Goal: Information Seeking & Learning: Learn about a topic

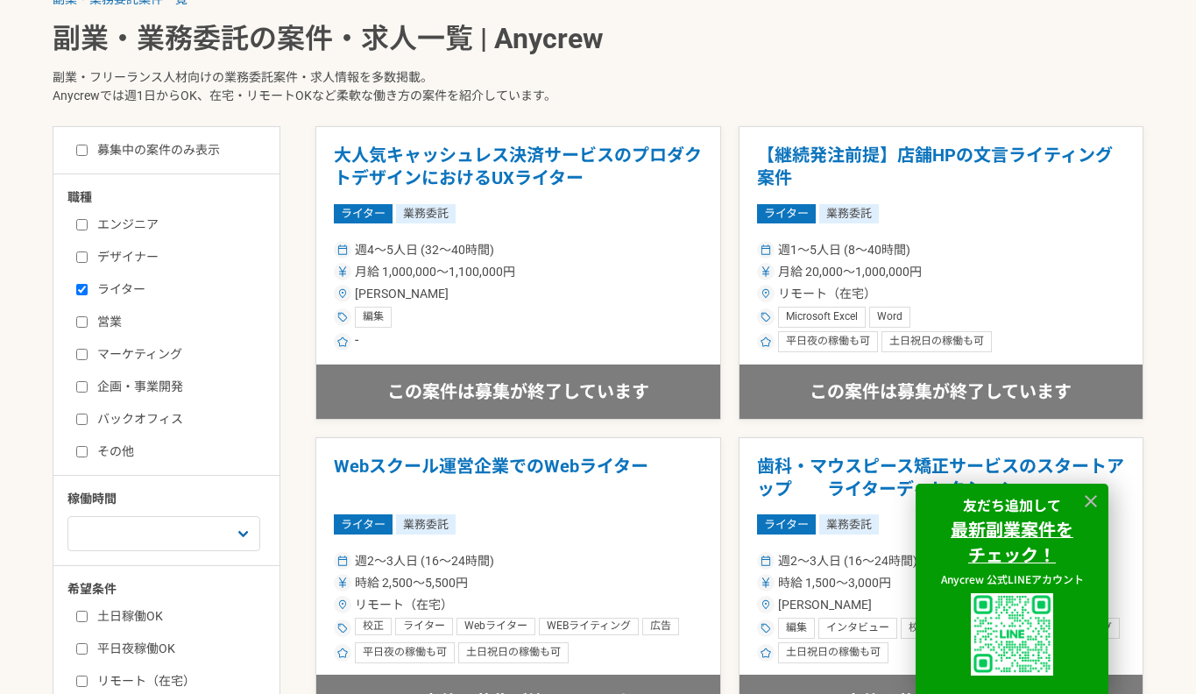
scroll to position [378, 0]
click at [1094, 501] on icon at bounding box center [1091, 502] width 20 height 20
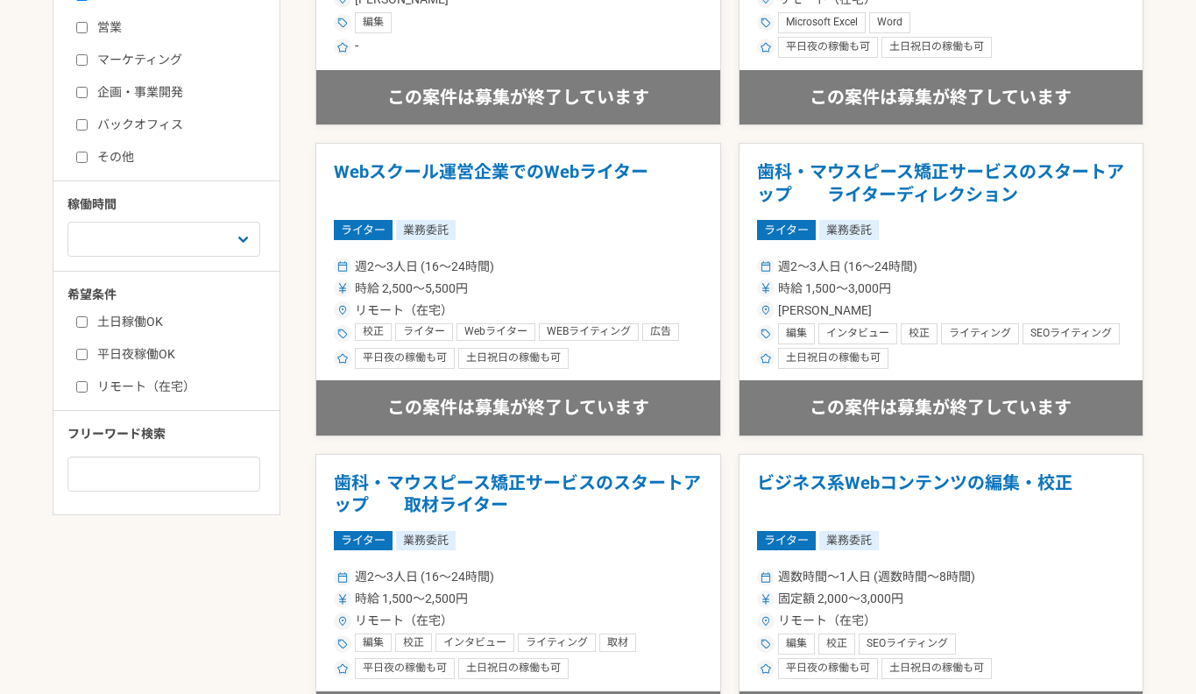
scroll to position [505, 0]
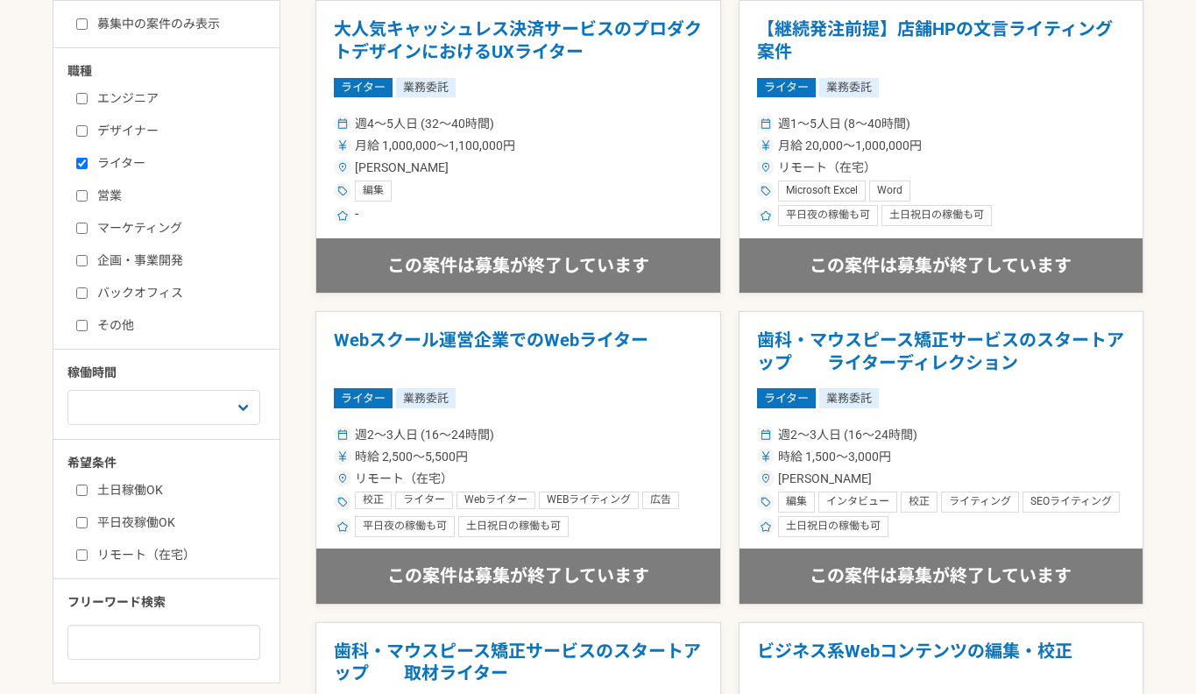
click at [88, 331] on input "その他" at bounding box center [81, 325] width 11 height 11
checkbox input "true"
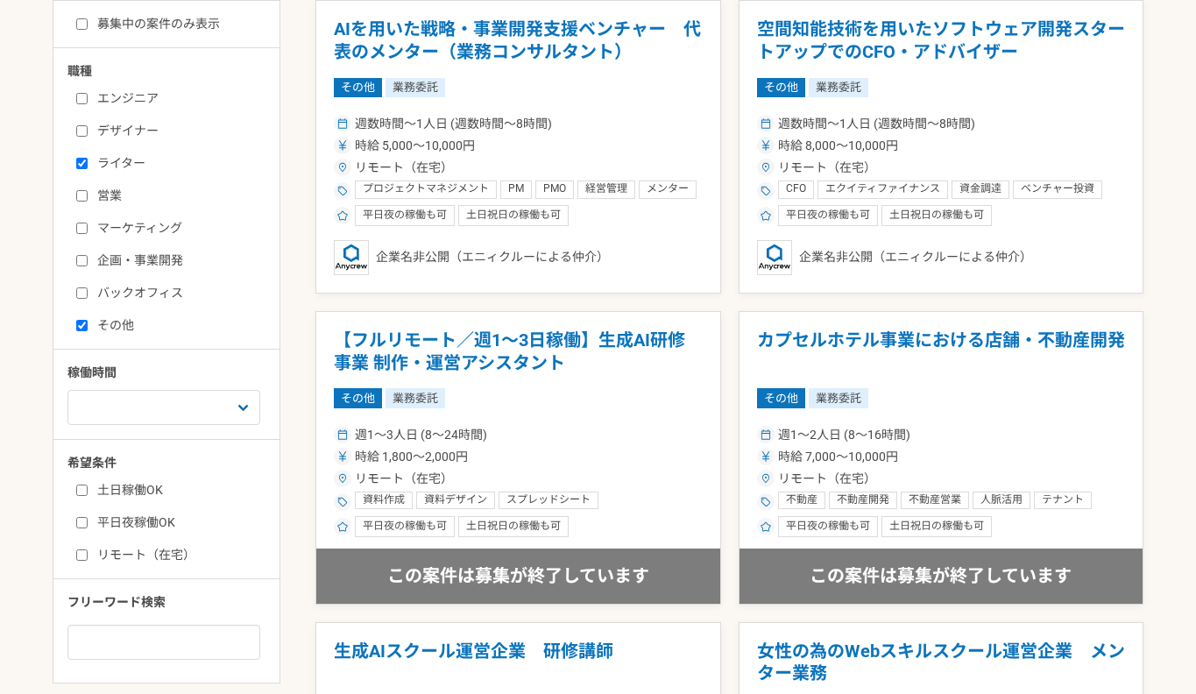
click at [88, 169] on input "ライター" at bounding box center [81, 163] width 11 height 11
checkbox input "false"
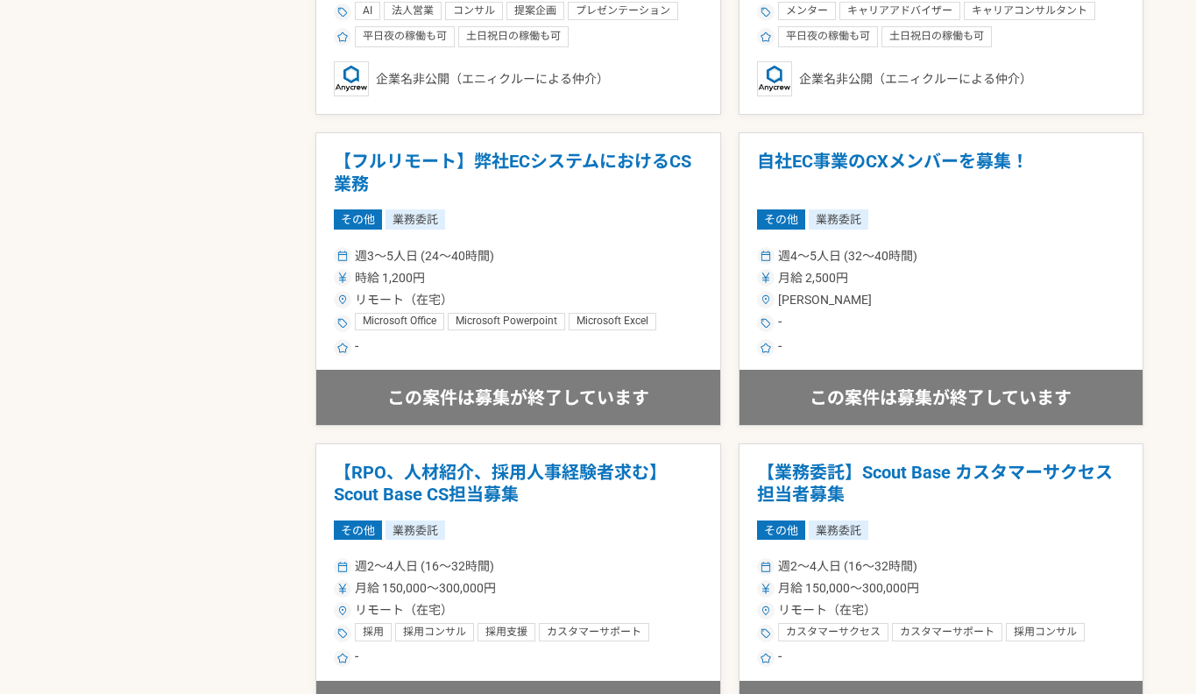
scroll to position [1304, 0]
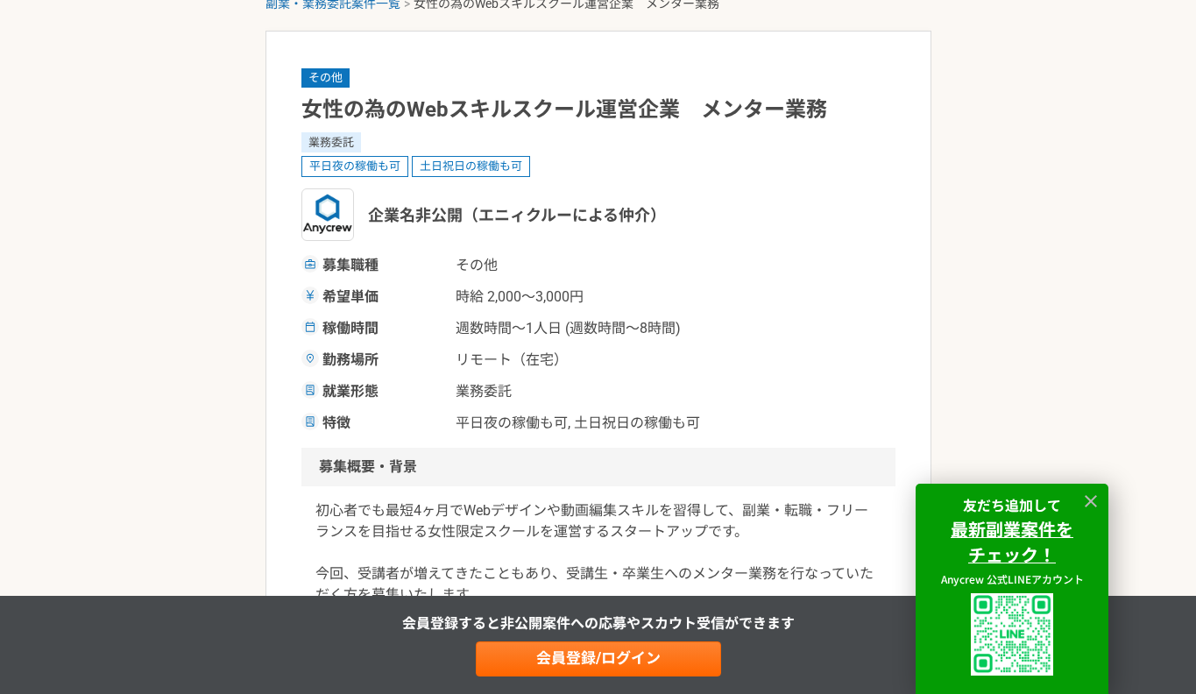
scroll to position [98, 0]
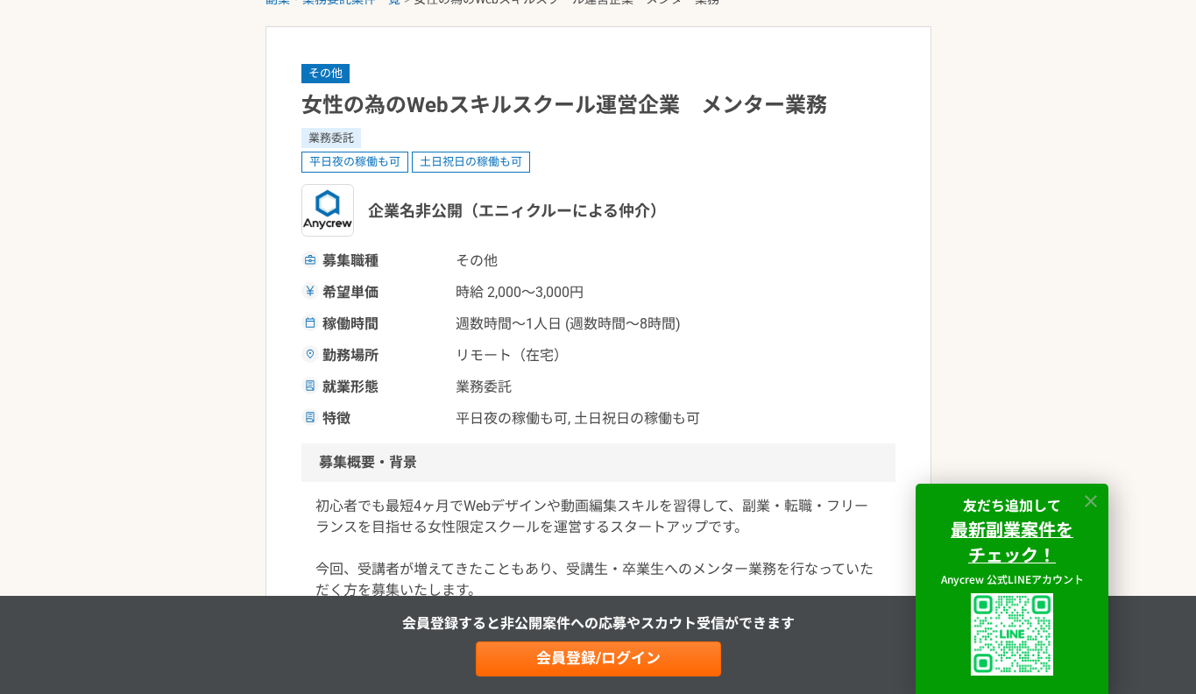
click at [1094, 497] on icon at bounding box center [1091, 501] width 12 height 12
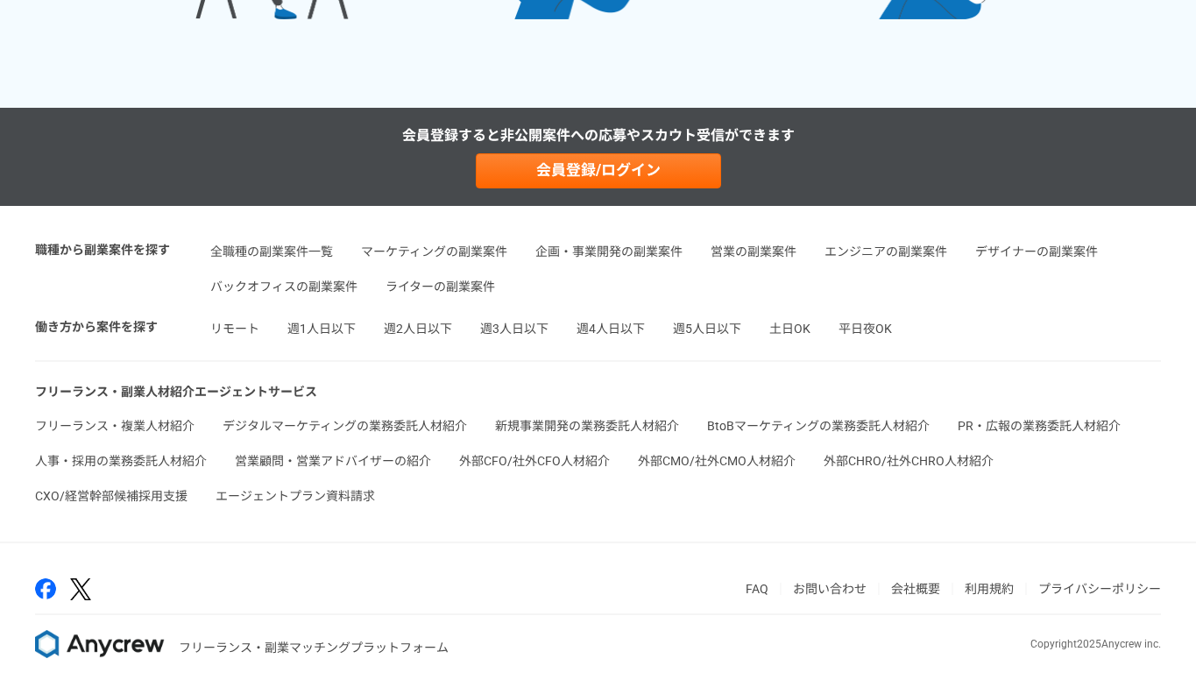
scroll to position [4177, 0]
